Goal: Task Accomplishment & Management: Manage account settings

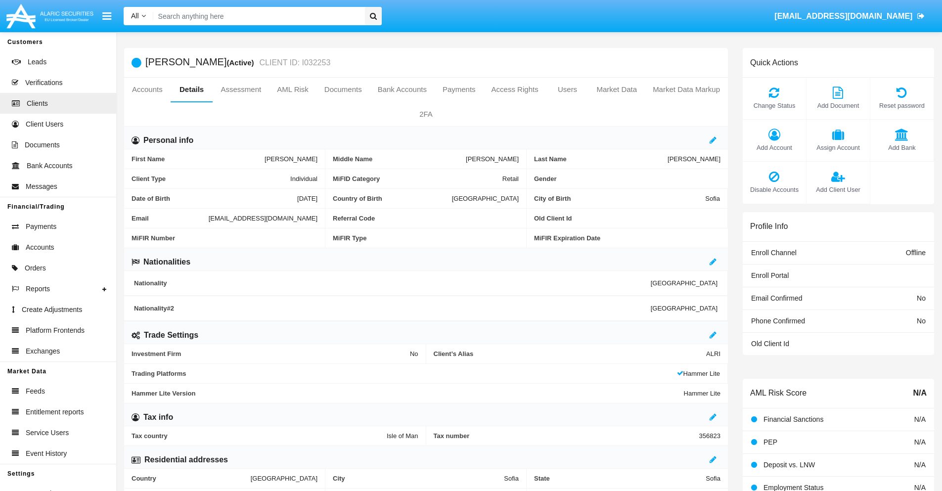
click at [617, 89] on link "Market Data" at bounding box center [616, 90] width 56 height 24
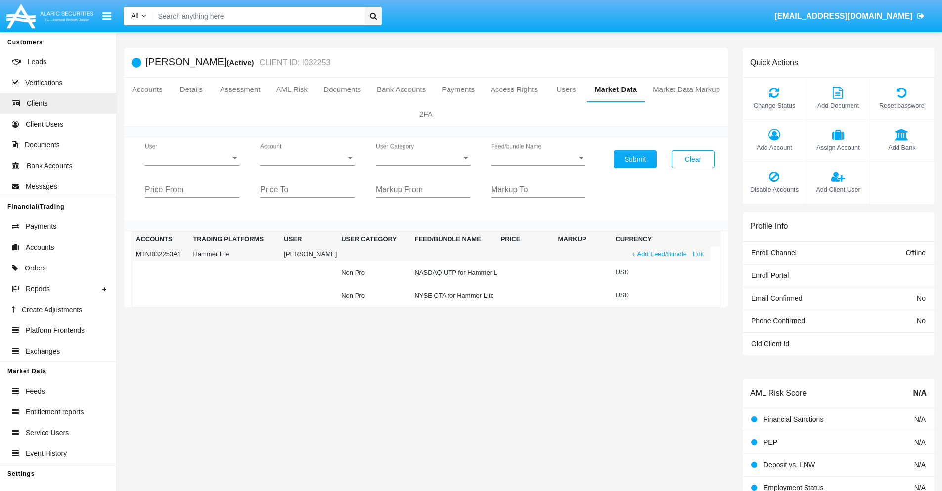
click at [658, 254] on link "+ Add Feed/Bundle" at bounding box center [659, 254] width 61 height 10
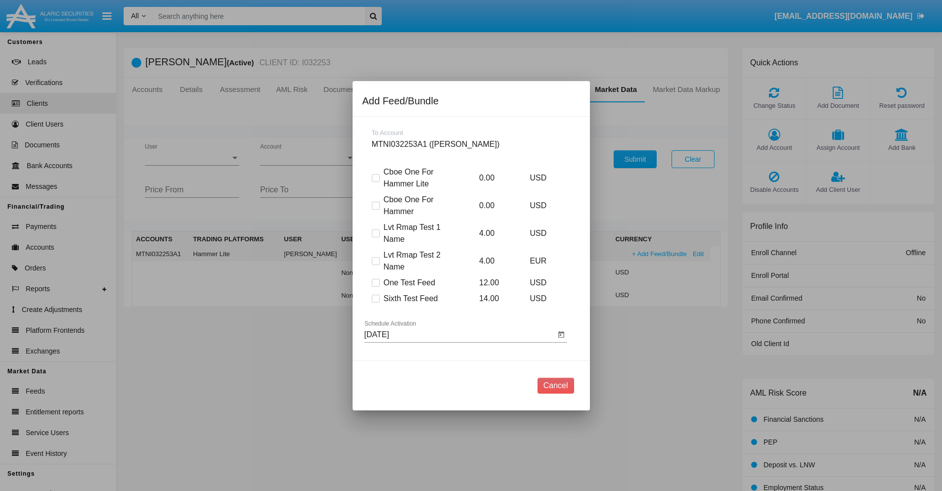
click at [375, 298] on span at bounding box center [376, 299] width 8 height 8
click at [375, 303] on input "Sixth Test Feed" at bounding box center [375, 303] width 0 height 0
checkbox input "true"
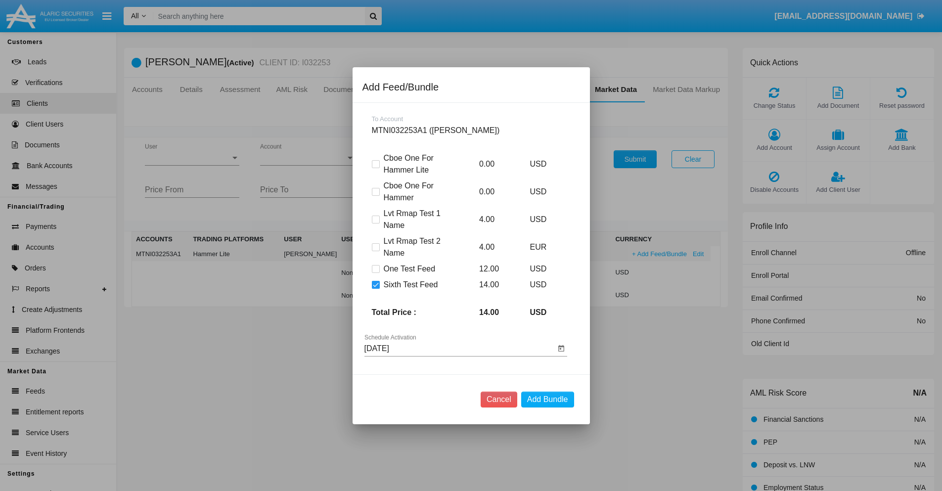
click at [459, 348] on input "[DATE]" at bounding box center [459, 348] width 191 height 9
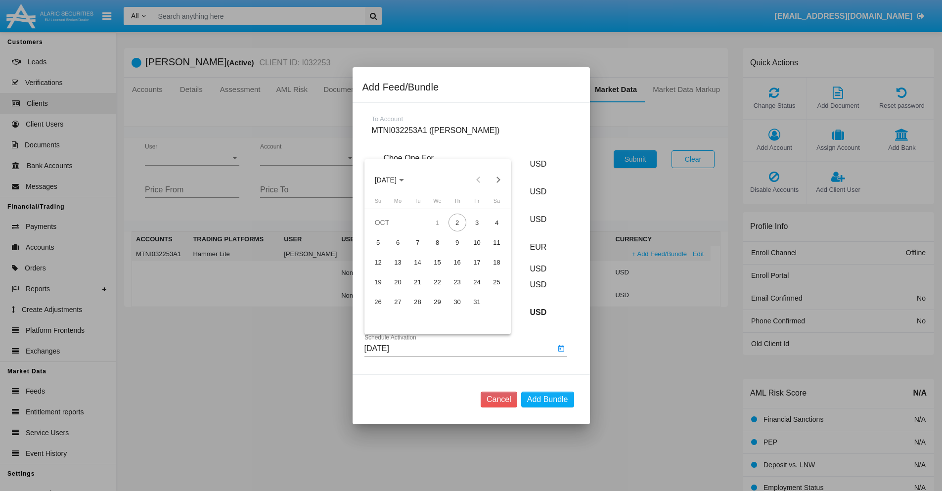
click at [394, 179] on span "[DATE]" at bounding box center [386, 180] width 22 height 8
click at [489, 269] on div "2027" at bounding box center [489, 270] width 31 height 18
click at [489, 269] on div "DEC" at bounding box center [489, 270] width 31 height 18
click at [496, 222] on div "4" at bounding box center [497, 223] width 18 height 18
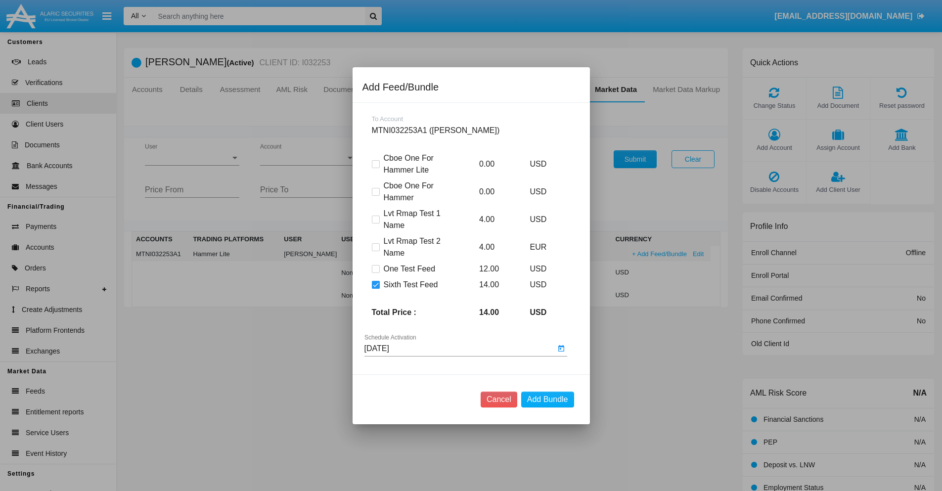
type input "[DATE]"
click at [547, 399] on button "Add Bundle" at bounding box center [547, 400] width 53 height 16
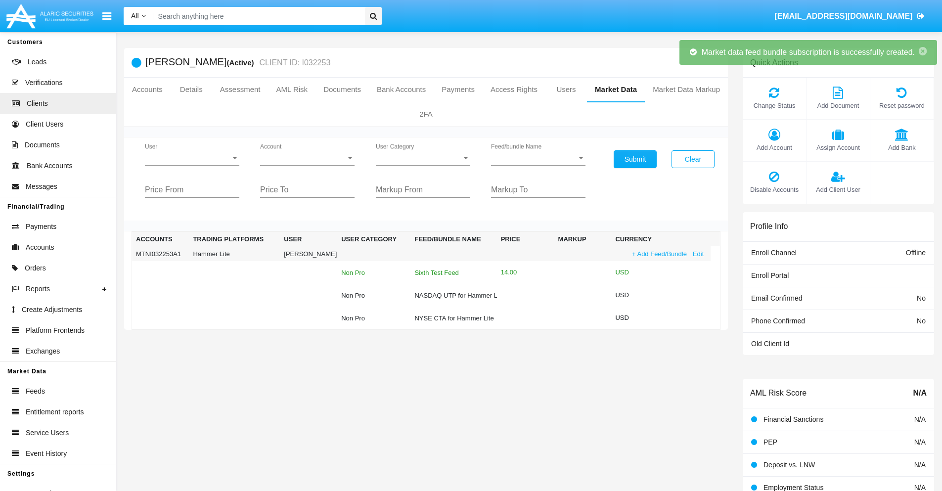
click at [452, 272] on div "Sixth Test Feed" at bounding box center [453, 272] width 78 height 6
